Goal: Information Seeking & Learning: Learn about a topic

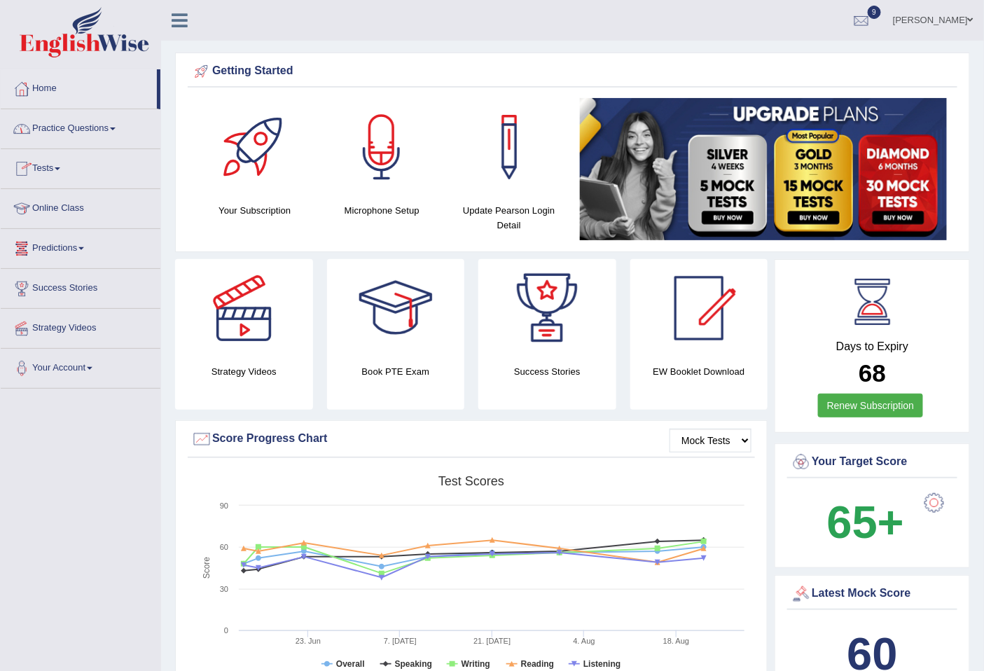
click at [71, 132] on link "Practice Questions" at bounding box center [81, 126] width 160 height 35
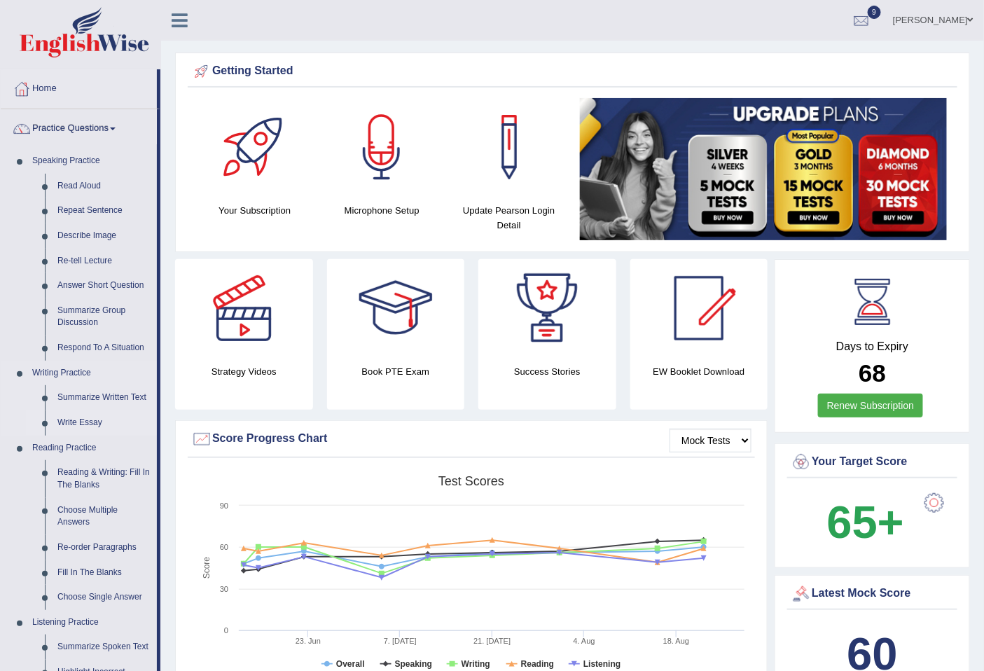
click at [94, 420] on link "Write Essay" at bounding box center [104, 422] width 106 height 25
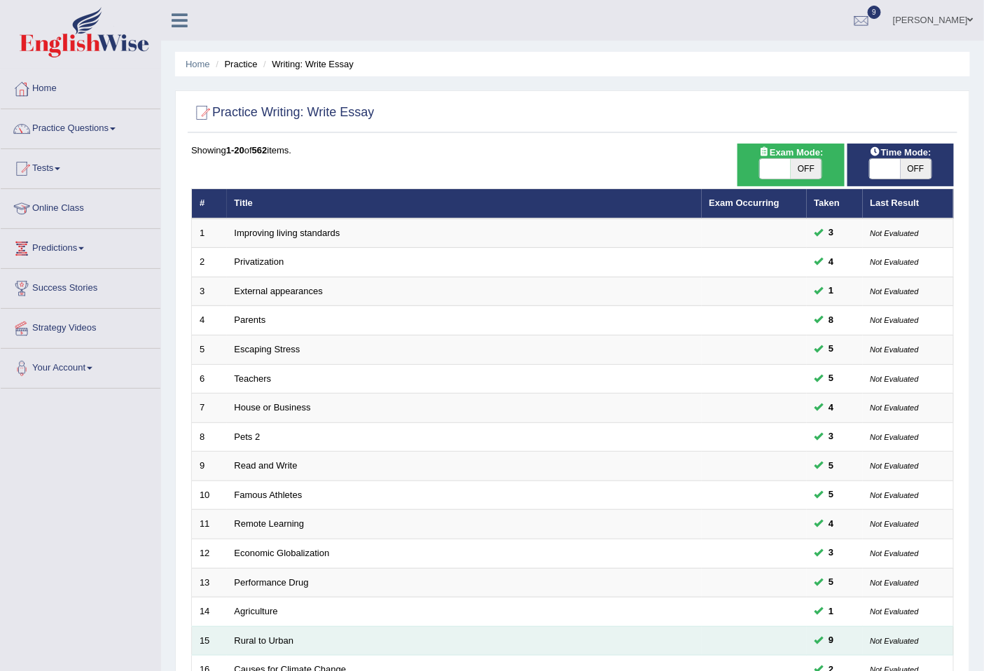
scroll to position [256, 0]
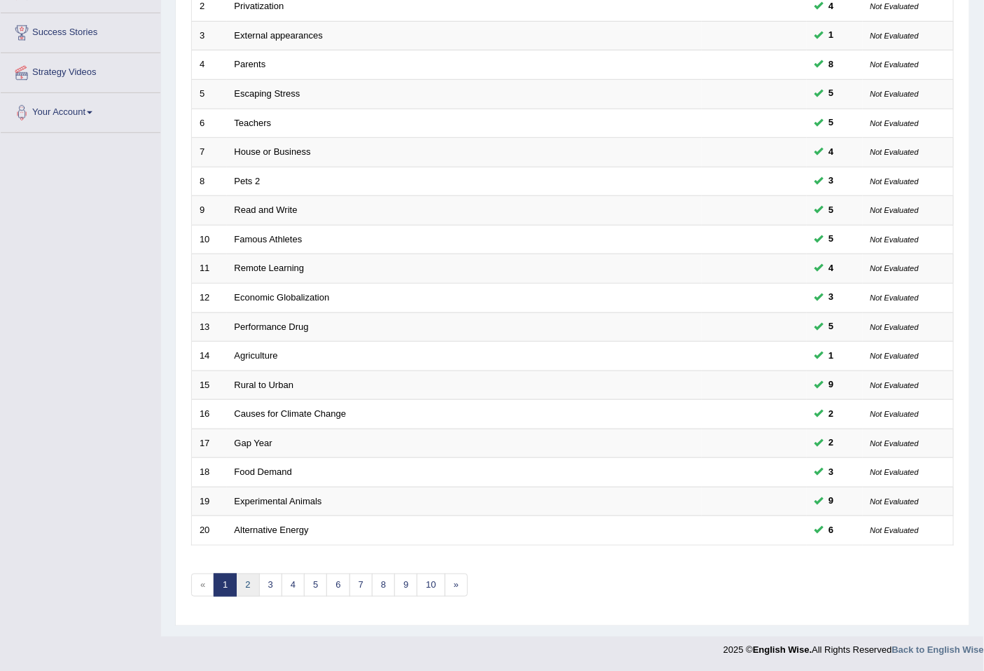
click at [249, 583] on link "2" at bounding box center [247, 585] width 23 height 23
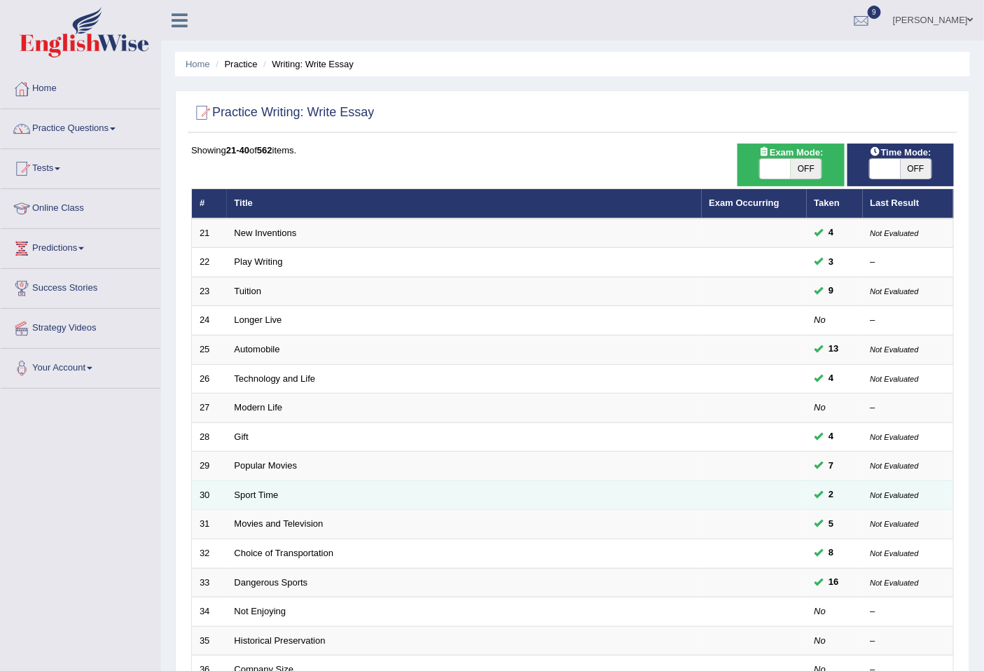
scroll to position [256, 0]
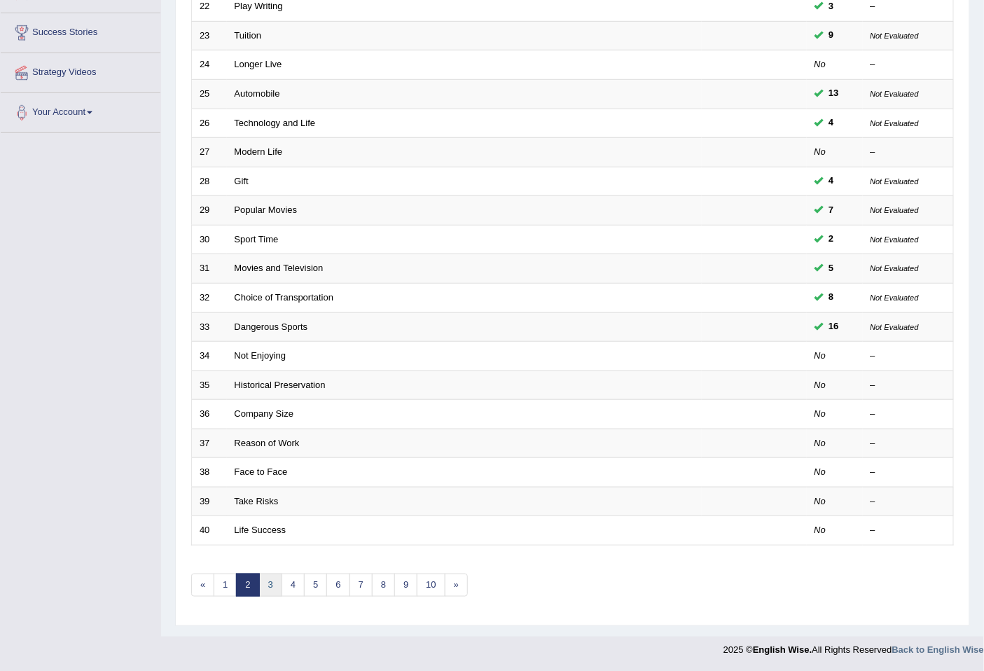
click at [270, 588] on link "3" at bounding box center [270, 585] width 23 height 23
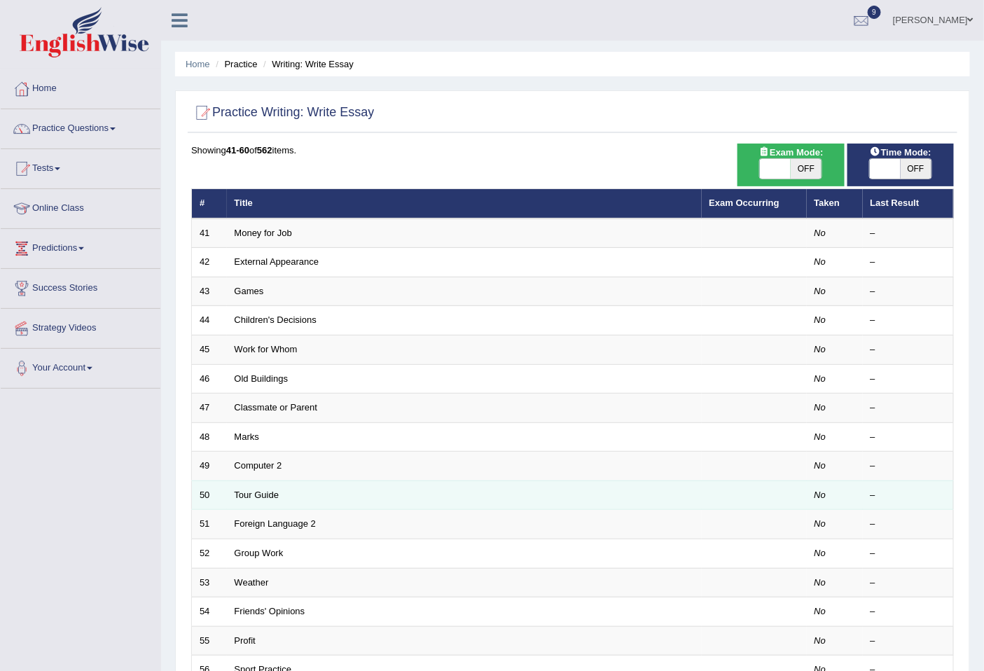
scroll to position [256, 0]
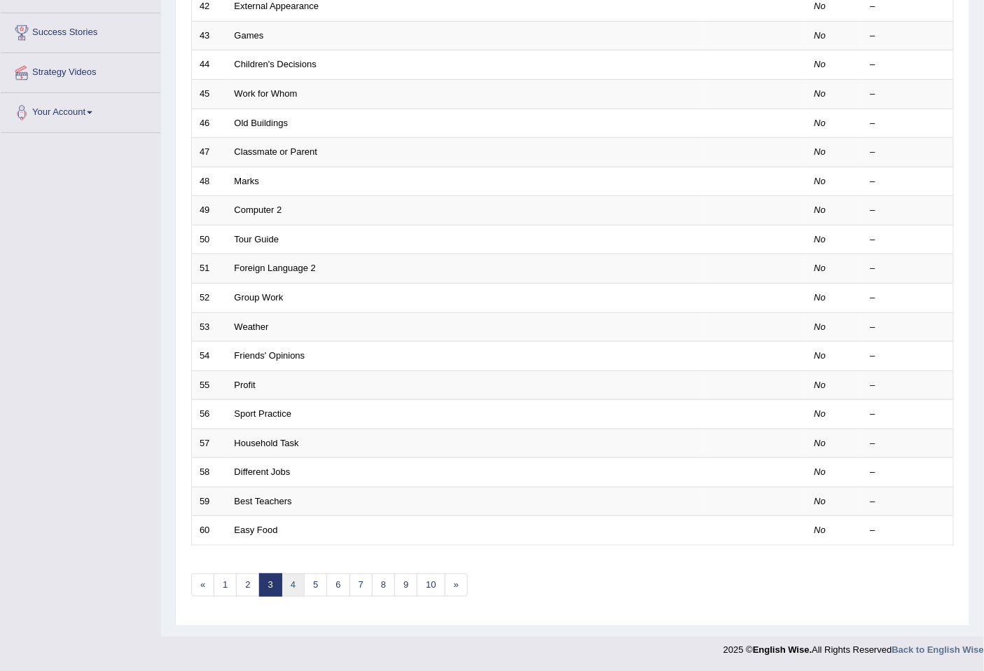
click at [294, 587] on link "4" at bounding box center [293, 585] width 23 height 23
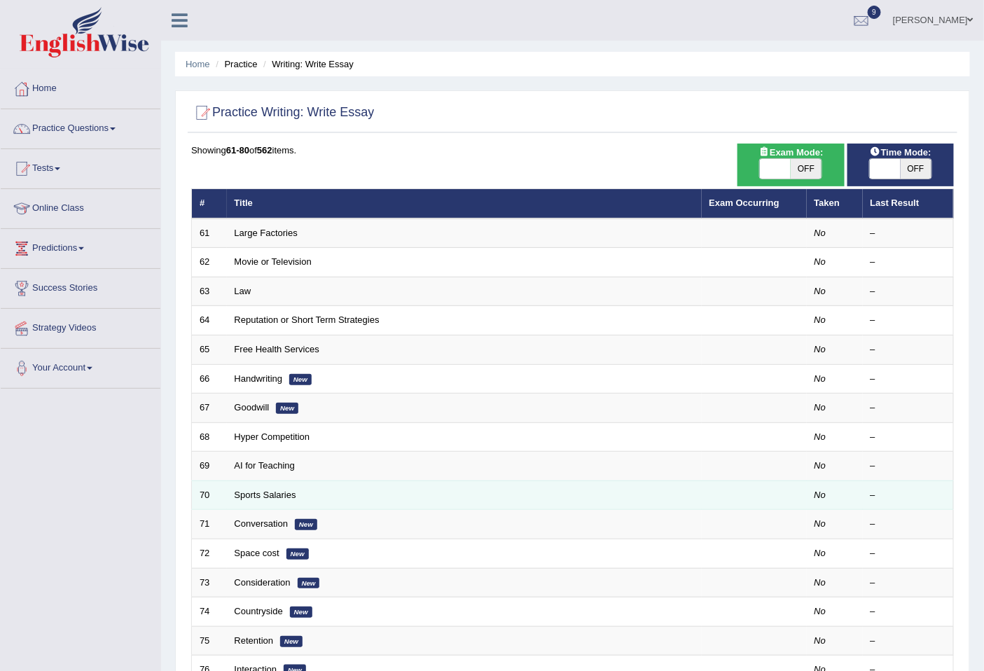
scroll to position [256, 0]
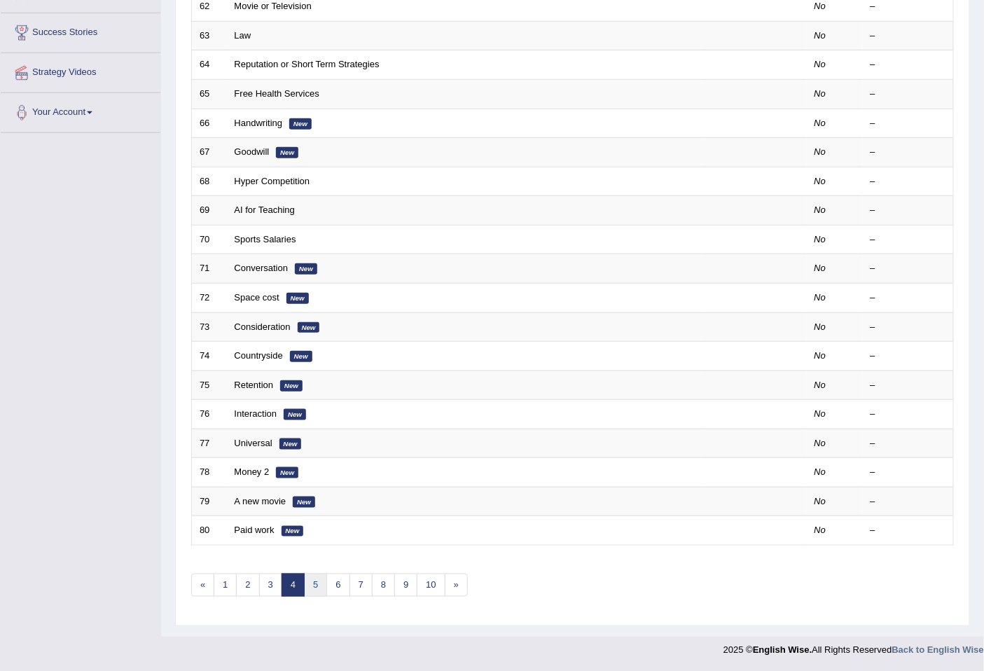
click at [326, 585] on link "5" at bounding box center [315, 585] width 23 height 23
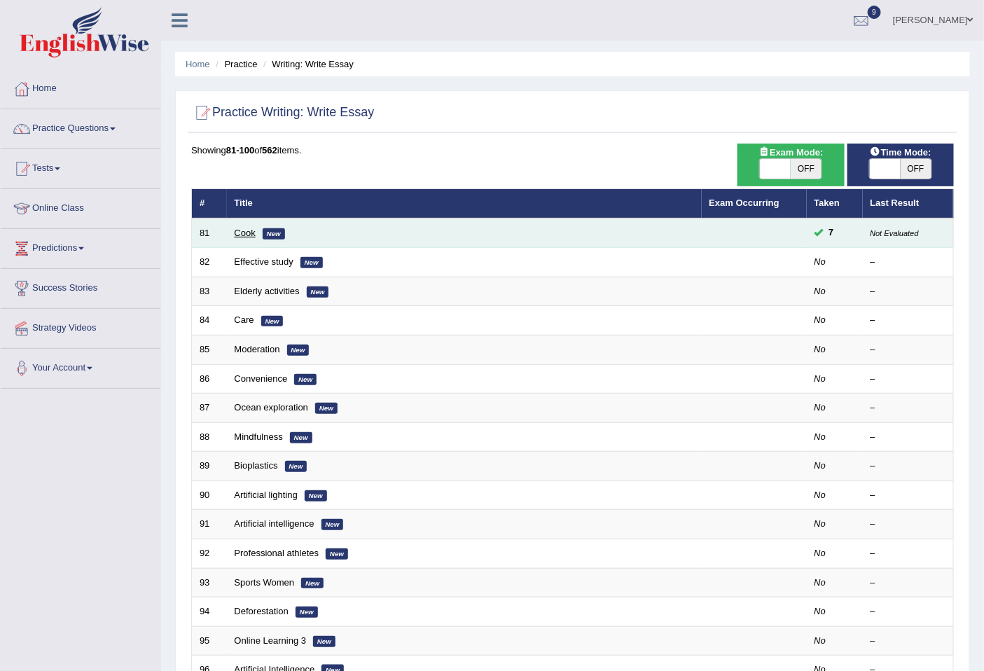
click at [244, 231] on link "Cook" at bounding box center [245, 233] width 21 height 11
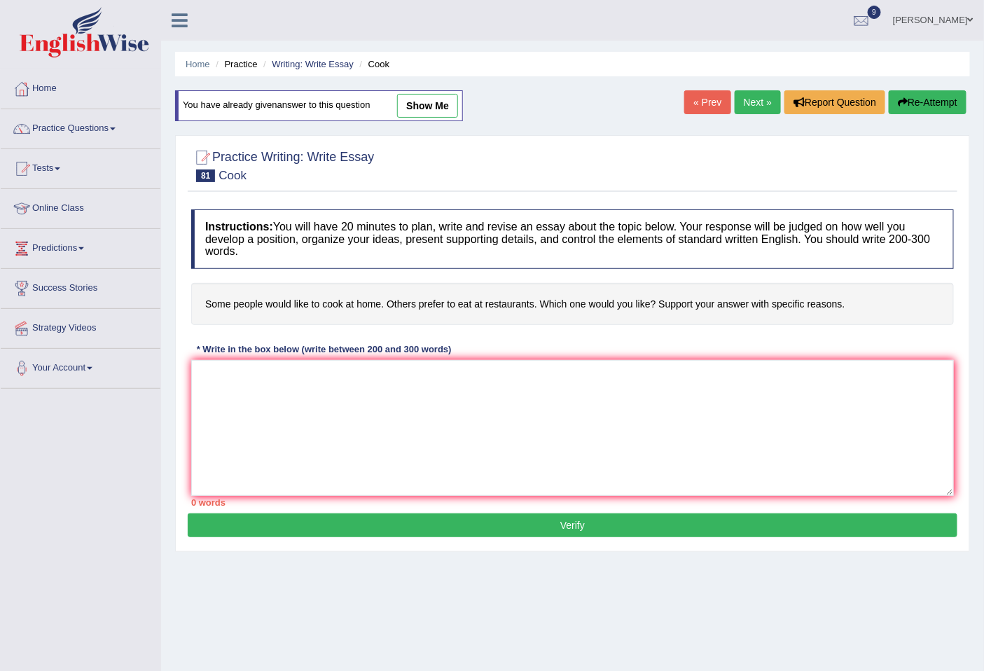
click at [422, 109] on link "show me" at bounding box center [427, 106] width 61 height 24
type textarea "The increasing influence of home cooking on our lives has ignited numerous disc…"
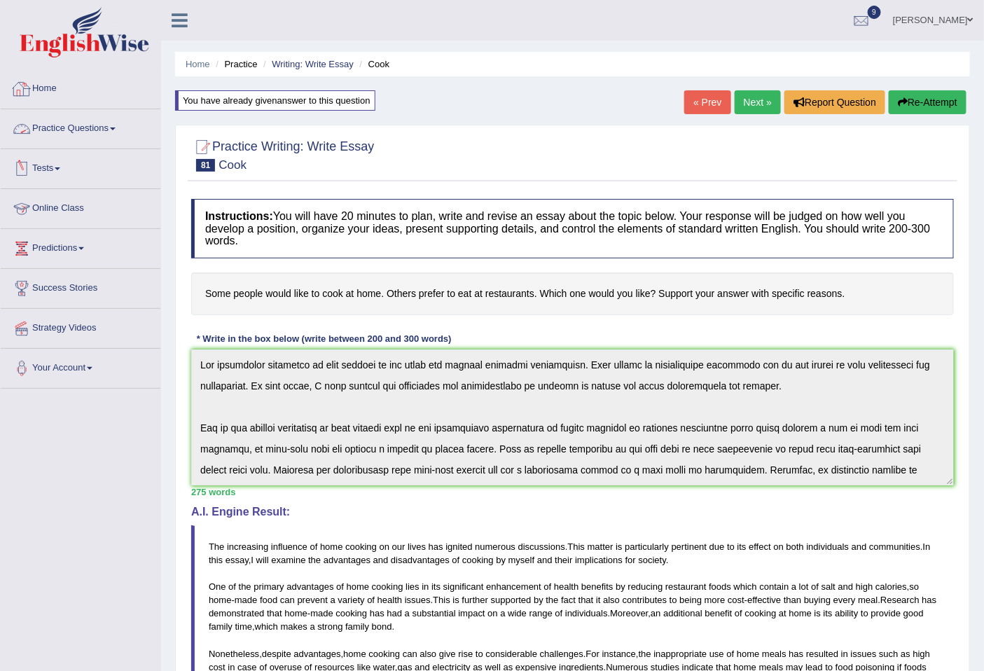
click at [51, 87] on link "Home" at bounding box center [81, 86] width 160 height 35
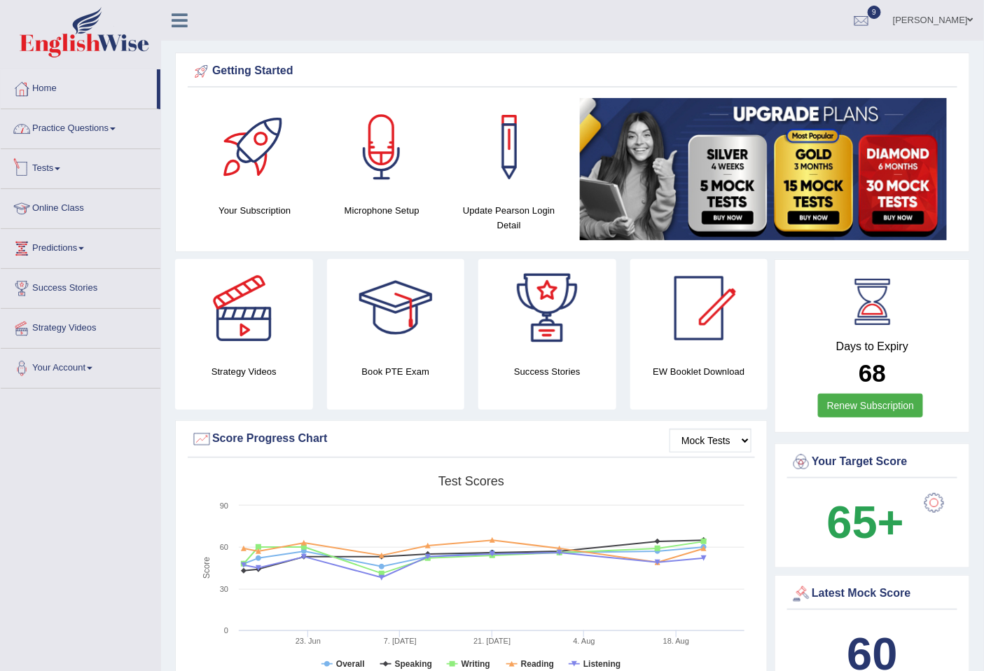
click at [68, 130] on link "Practice Questions" at bounding box center [81, 126] width 160 height 35
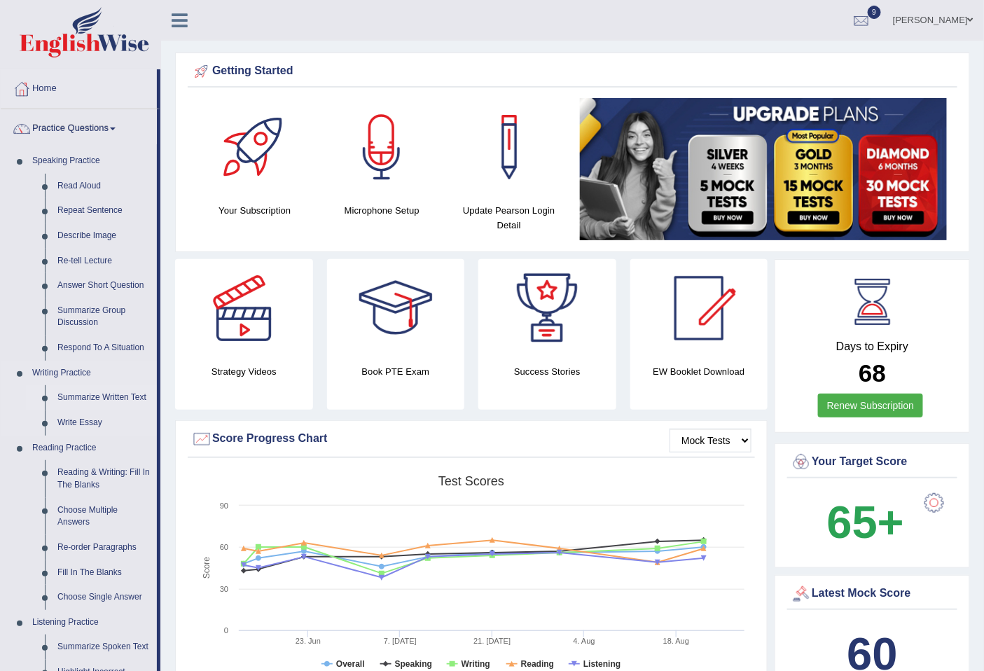
scroll to position [1733, 0]
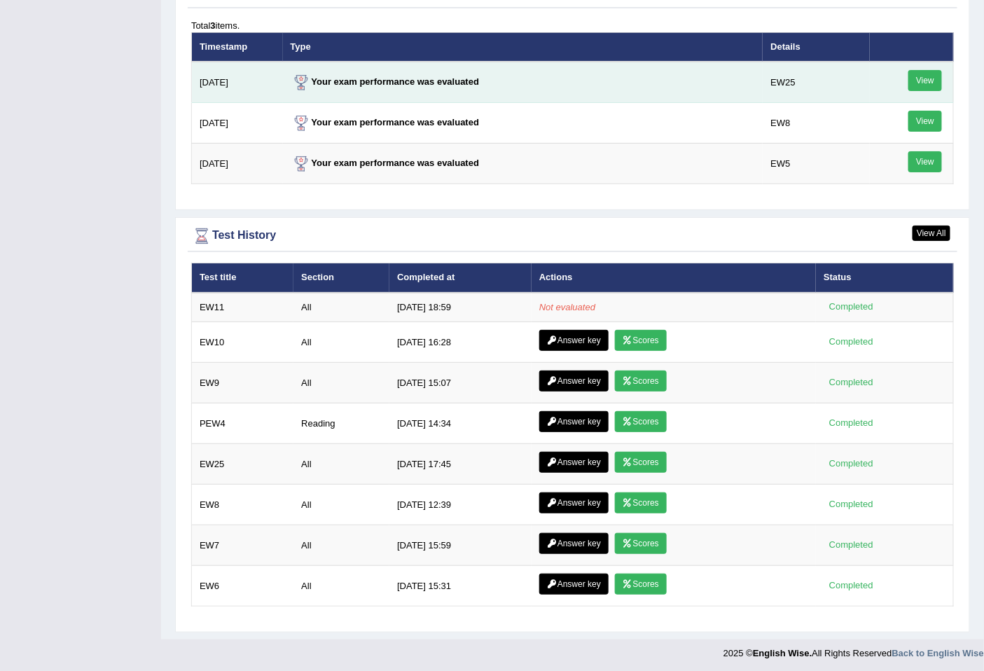
click at [915, 81] on link "View" at bounding box center [925, 80] width 34 height 21
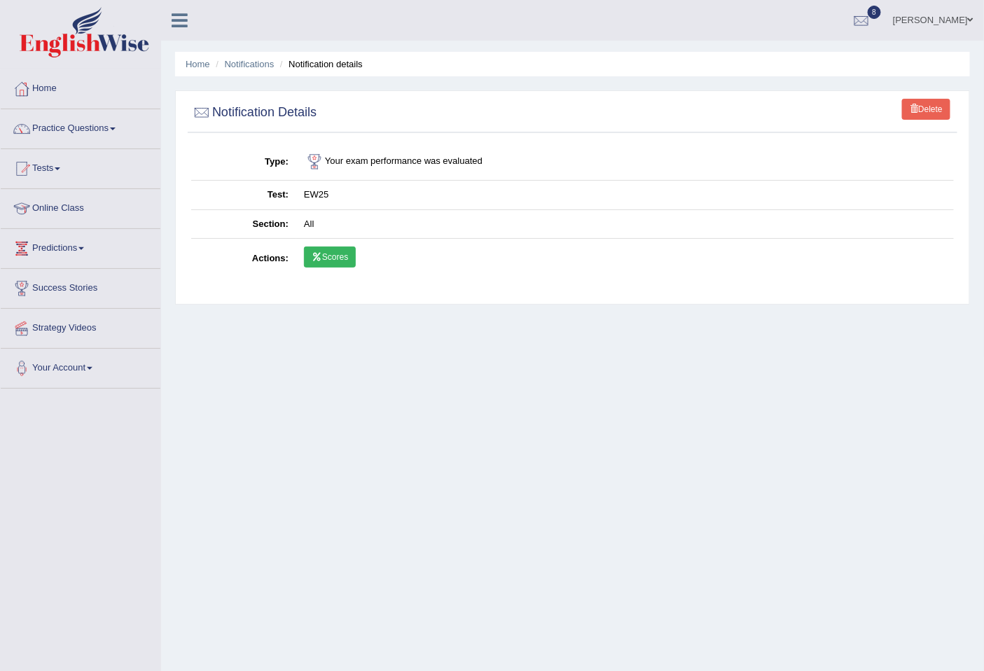
click at [339, 263] on link "Scores" at bounding box center [330, 257] width 52 height 21
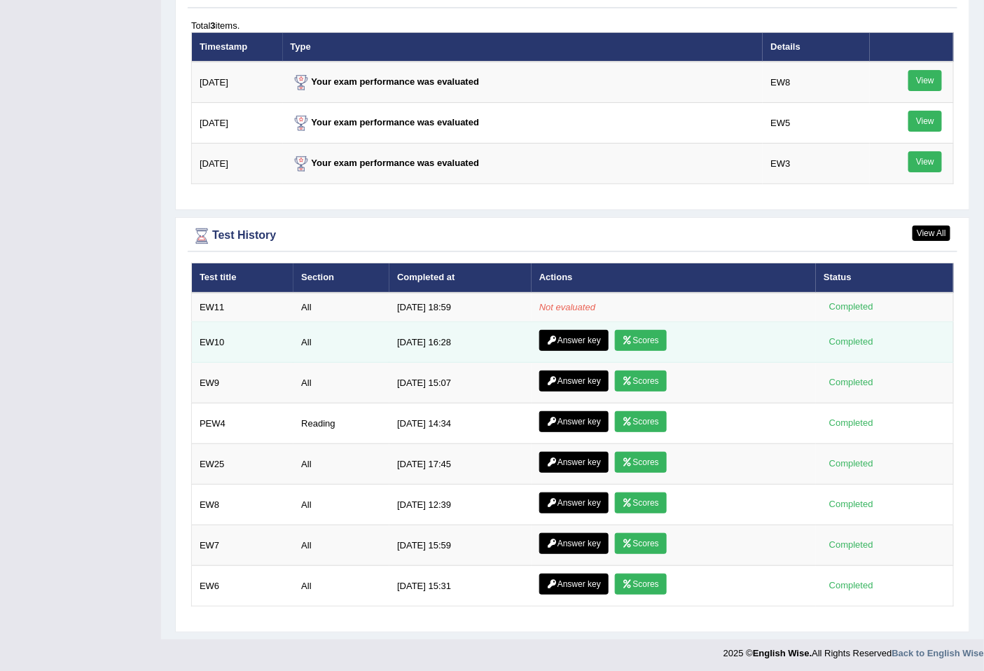
scroll to position [1733, 0]
click at [576, 333] on link "Answer key" at bounding box center [573, 340] width 69 height 21
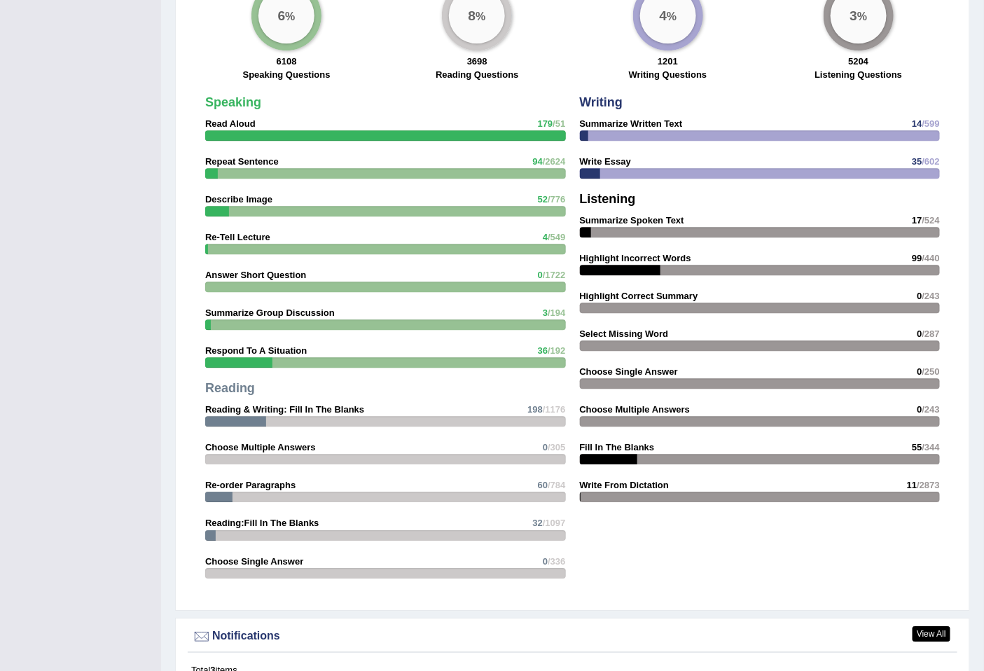
scroll to position [1745, 0]
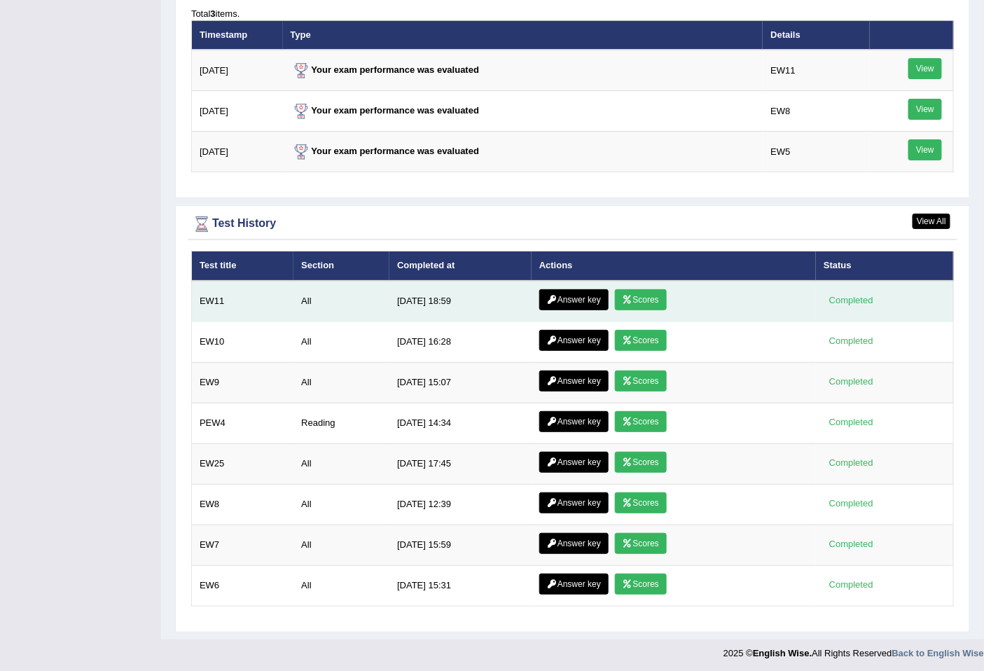
click at [618, 297] on link "Scores" at bounding box center [641, 299] width 52 height 21
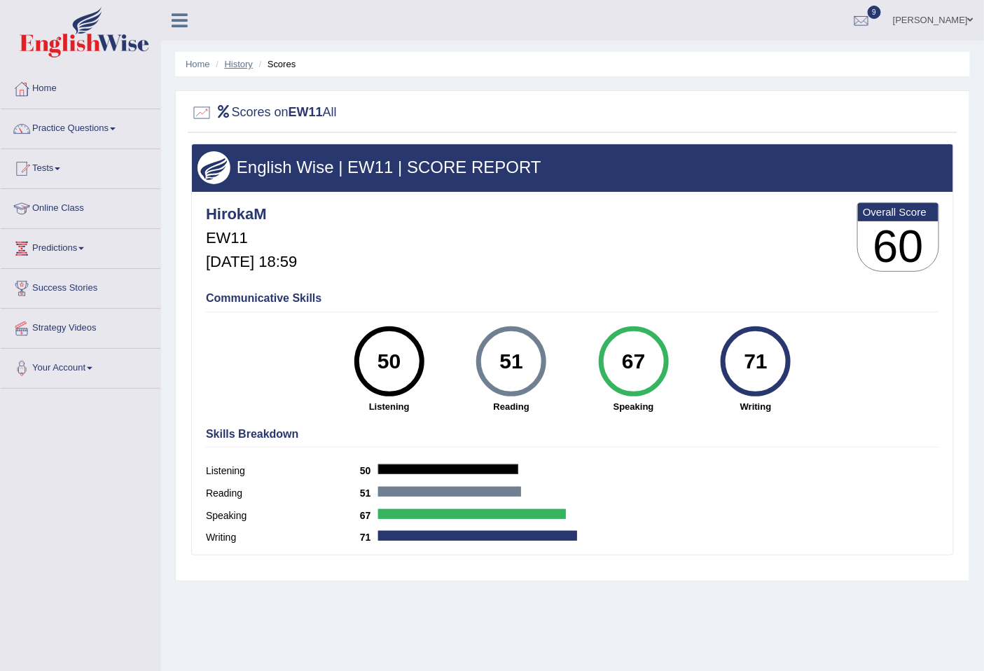
click at [228, 66] on link "History" at bounding box center [239, 64] width 28 height 11
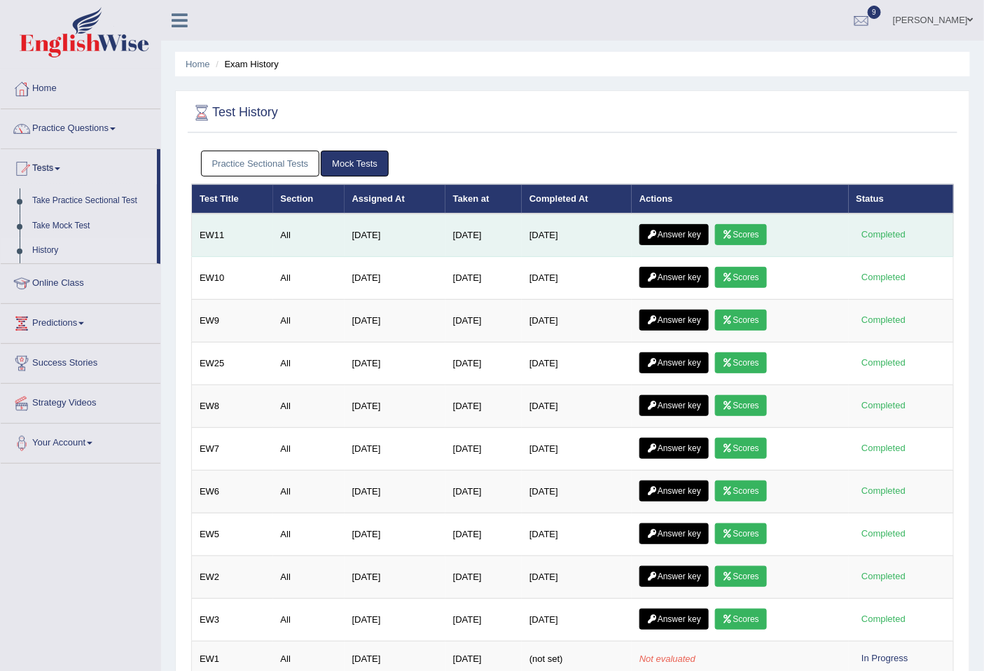
click at [670, 238] on link "Answer key" at bounding box center [673, 234] width 69 height 21
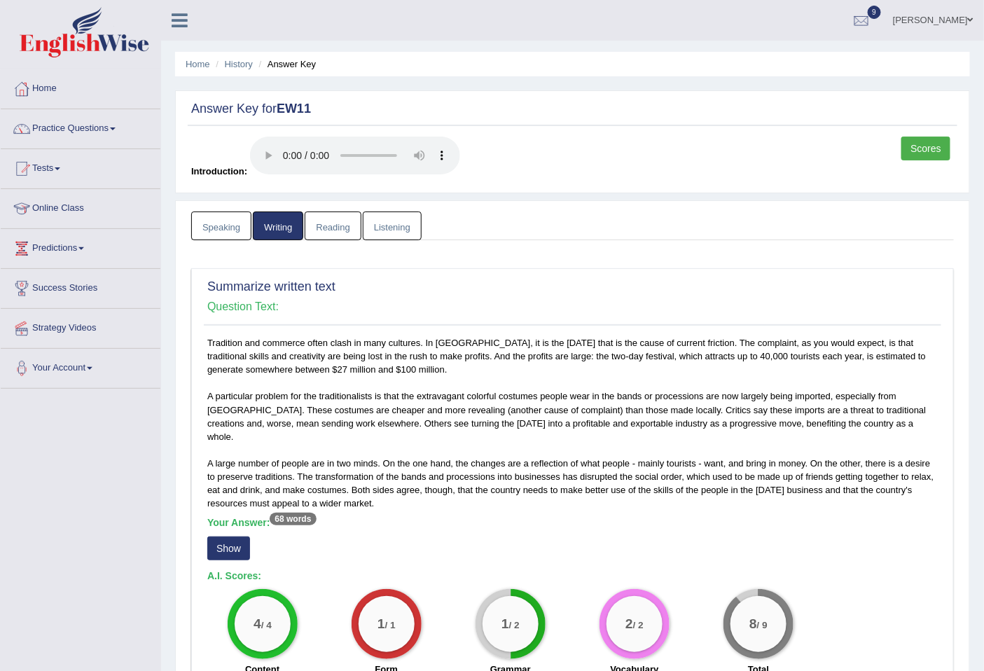
scroll to position [765, 0]
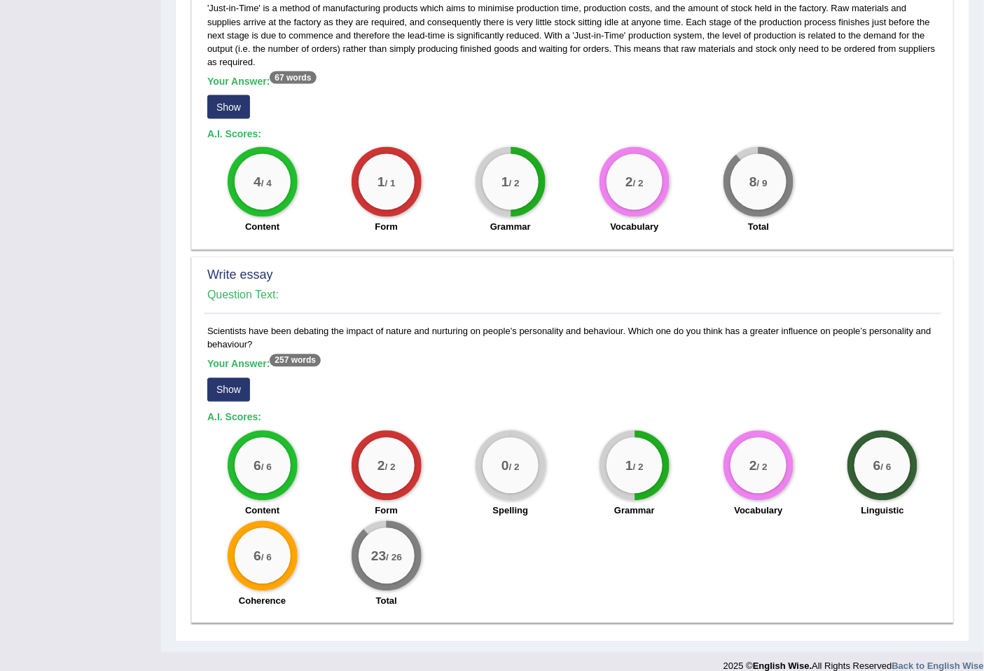
click at [235, 378] on button "Show" at bounding box center [228, 390] width 43 height 24
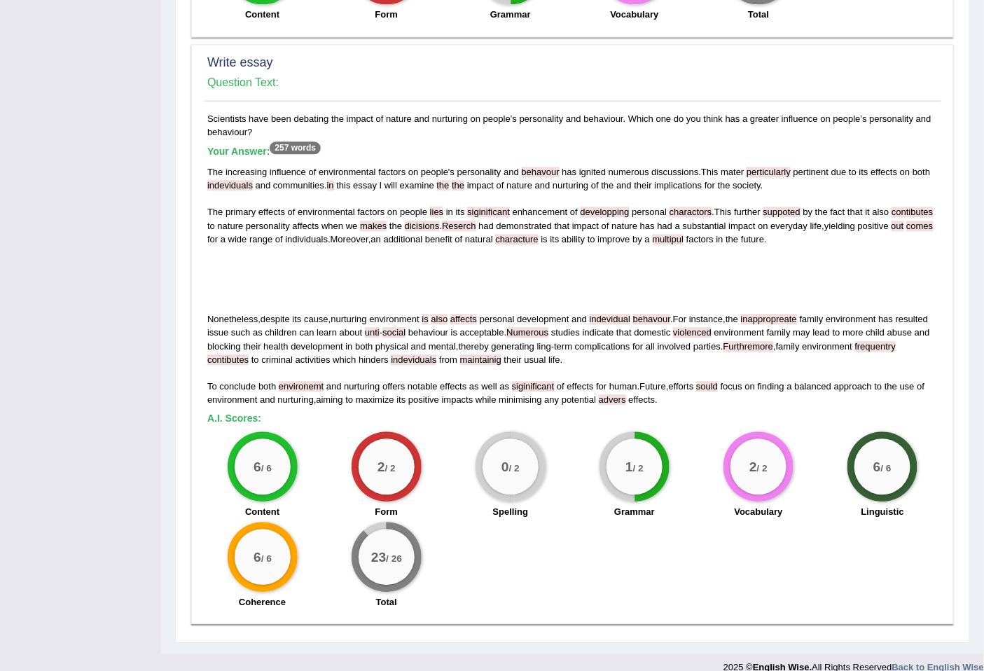
scroll to position [0, 0]
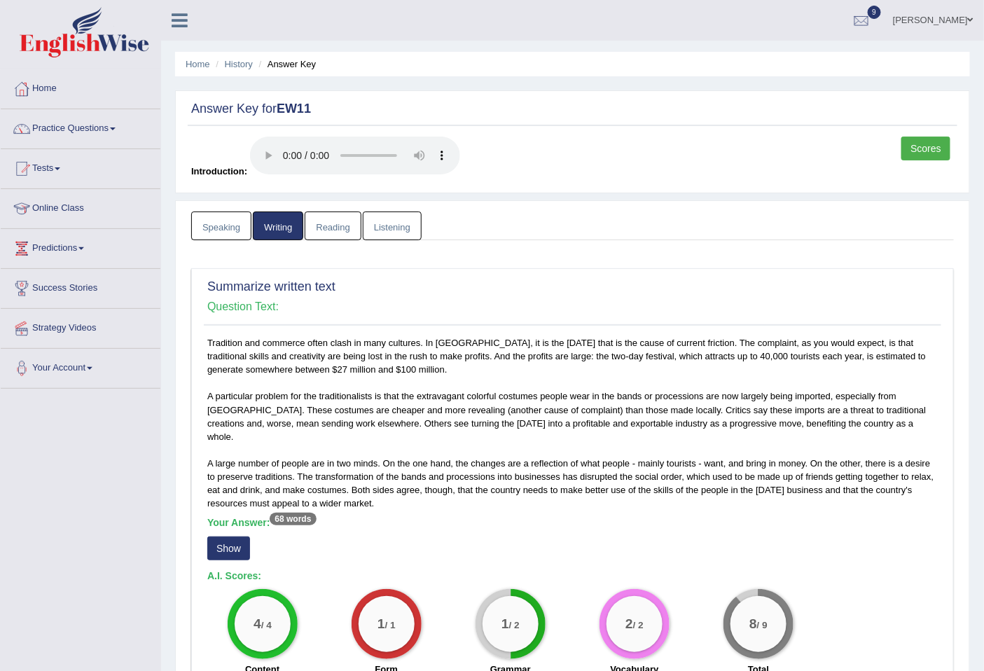
click at [318, 223] on link "Reading" at bounding box center [333, 226] width 56 height 29
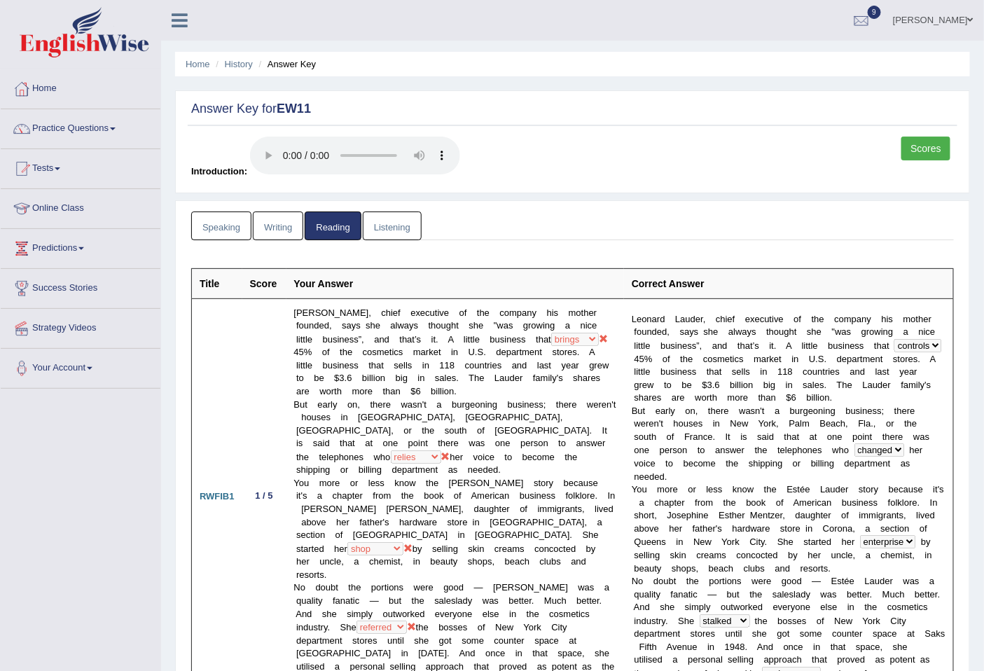
click at [393, 222] on link "Listening" at bounding box center [392, 226] width 59 height 29
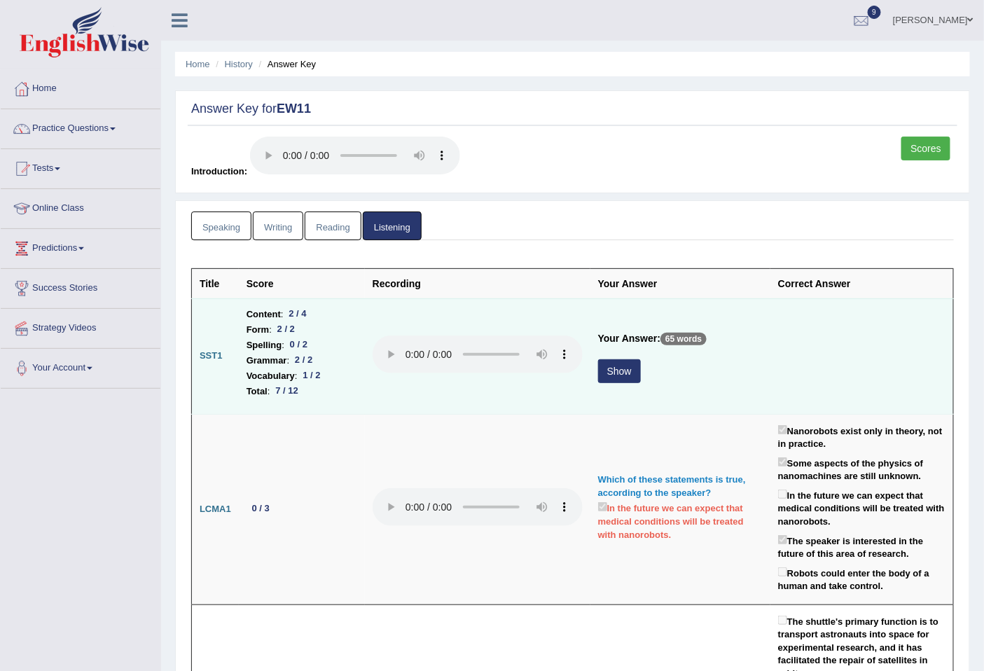
click at [611, 371] on button "Show" at bounding box center [619, 371] width 43 height 24
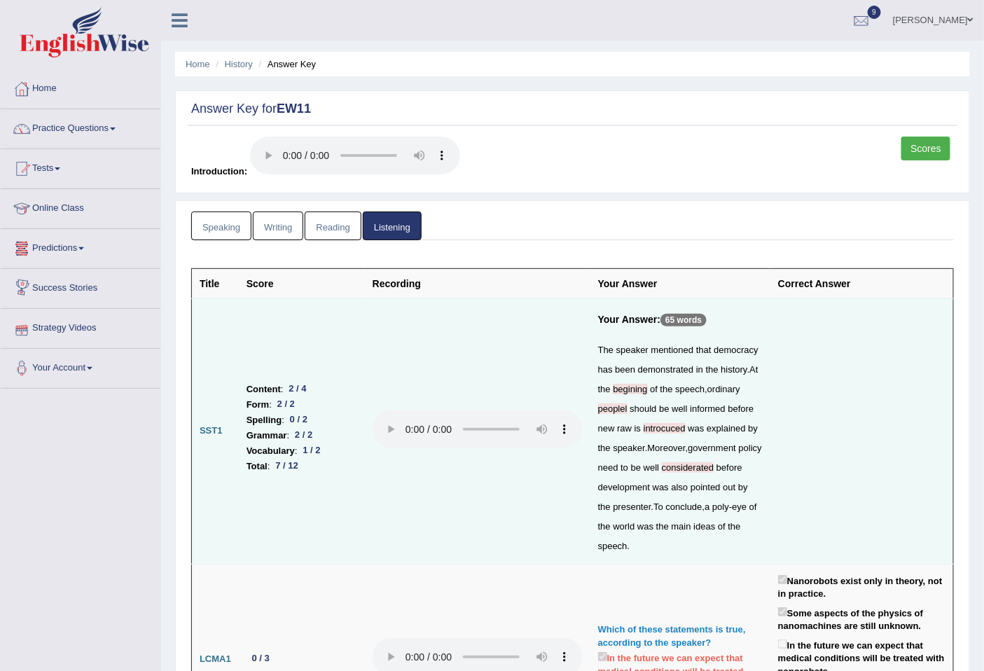
click at [224, 225] on link "Speaking" at bounding box center [221, 226] width 60 height 29
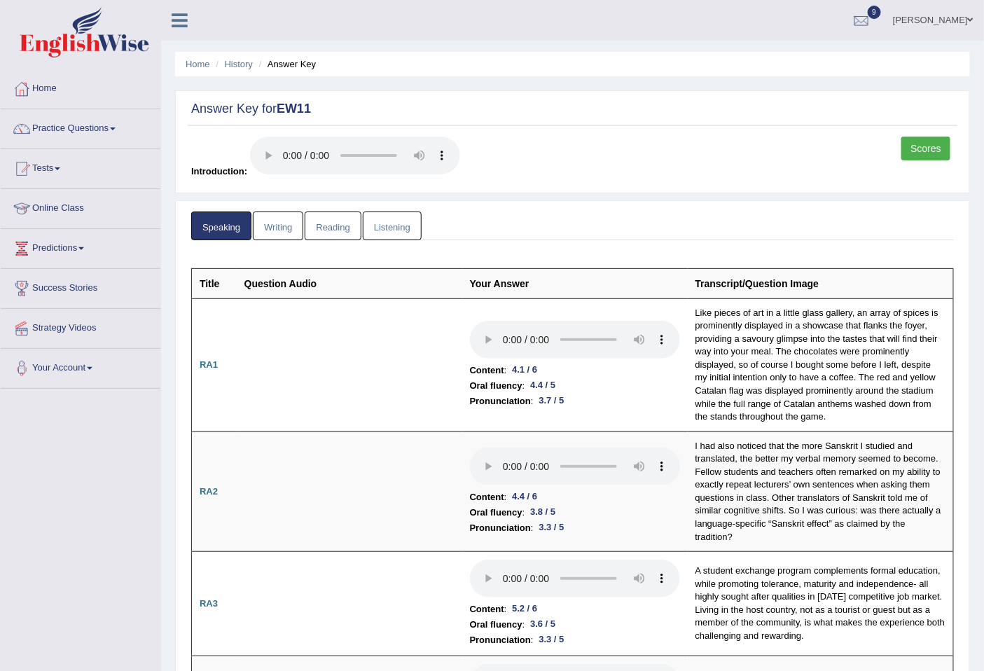
click at [941, 148] on link "Scores" at bounding box center [925, 149] width 49 height 24
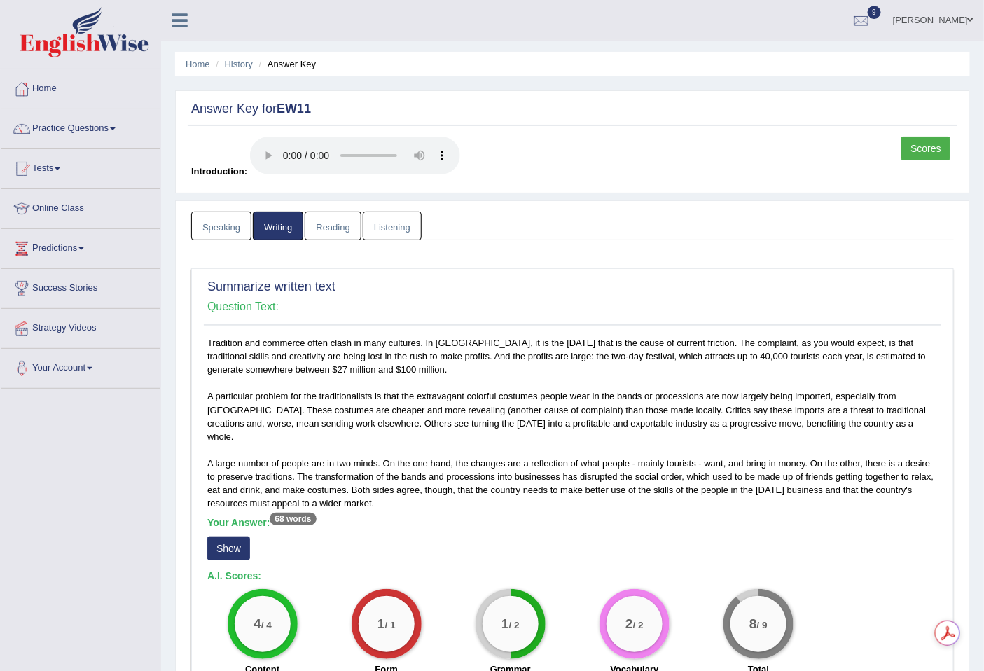
click at [331, 225] on link "Reading" at bounding box center [333, 226] width 56 height 29
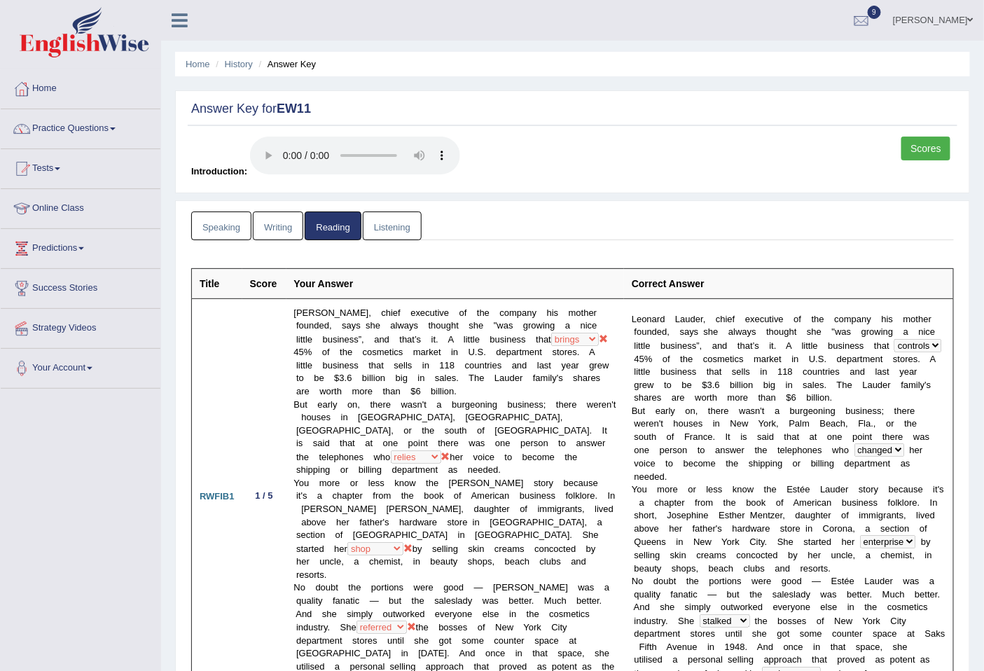
click at [374, 232] on link "Listening" at bounding box center [392, 226] width 59 height 29
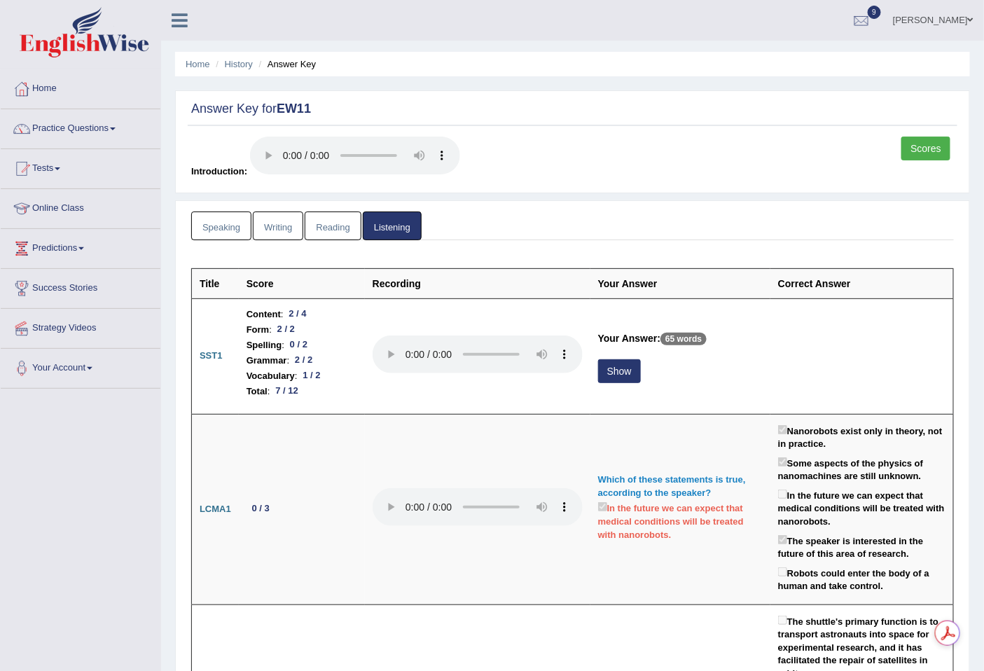
click at [333, 228] on link "Reading" at bounding box center [333, 226] width 56 height 29
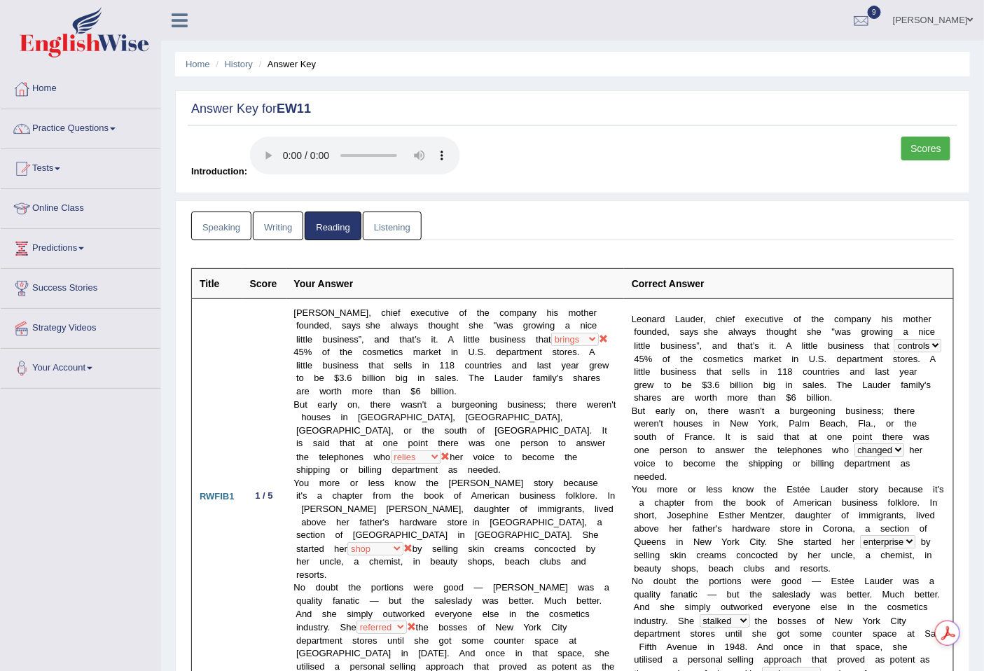
click at [271, 235] on link "Writing" at bounding box center [278, 226] width 50 height 29
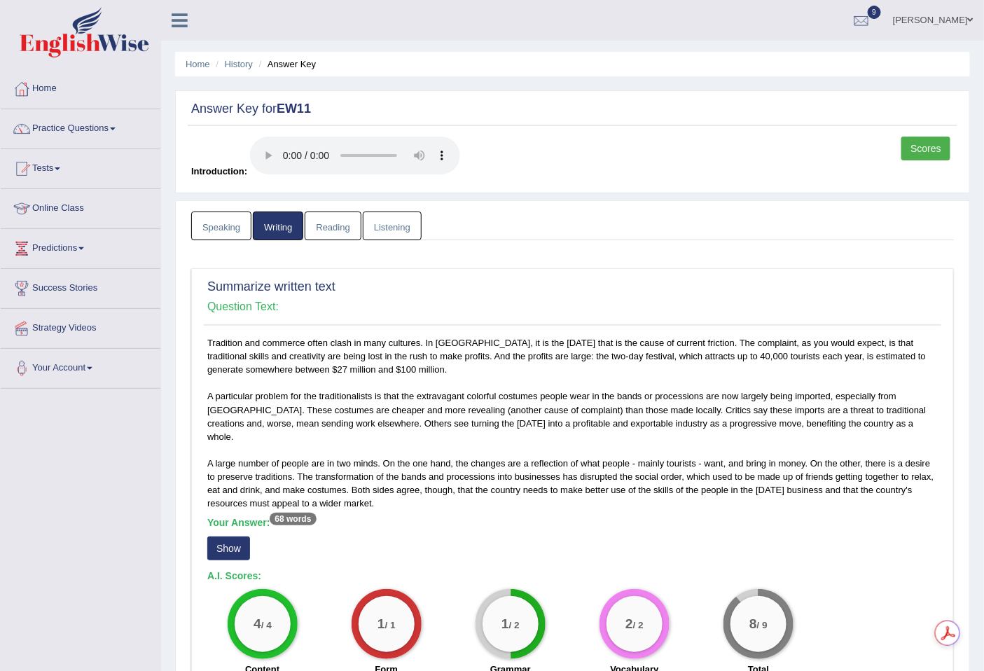
click at [235, 221] on link "Speaking" at bounding box center [221, 226] width 60 height 29
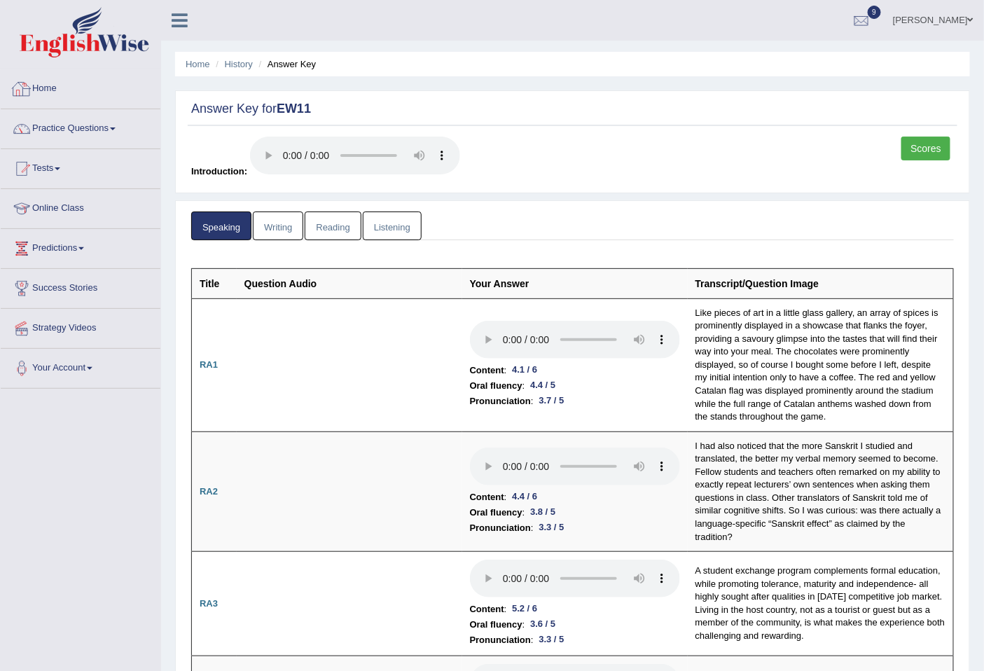
click at [38, 85] on link "Home" at bounding box center [81, 86] width 160 height 35
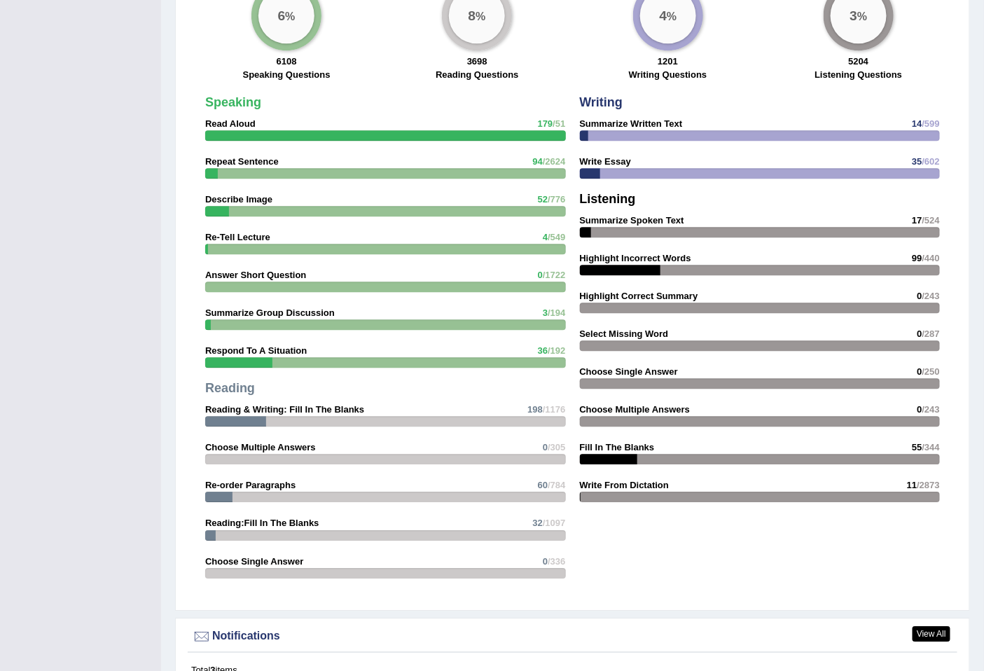
scroll to position [1745, 0]
